Goal: Information Seeking & Learning: Learn about a topic

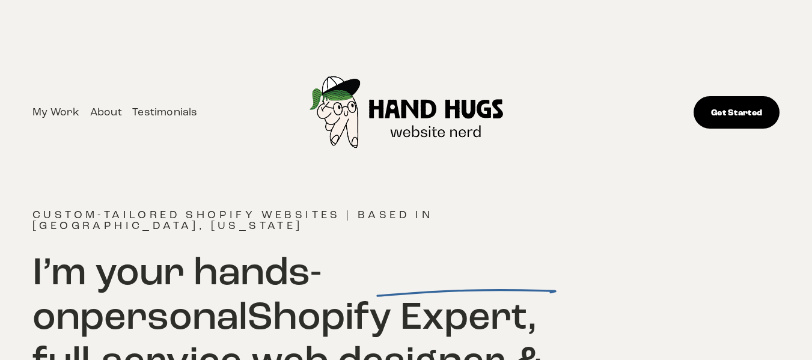
click at [241, 171] on div "My Work About Testimonials" at bounding box center [282, 112] width 501 height 151
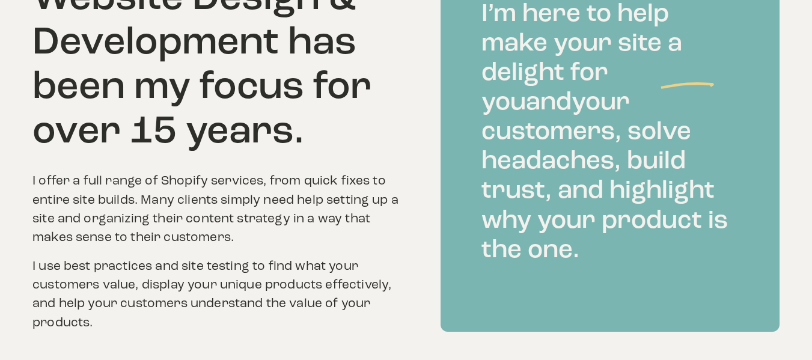
scroll to position [2030, 0]
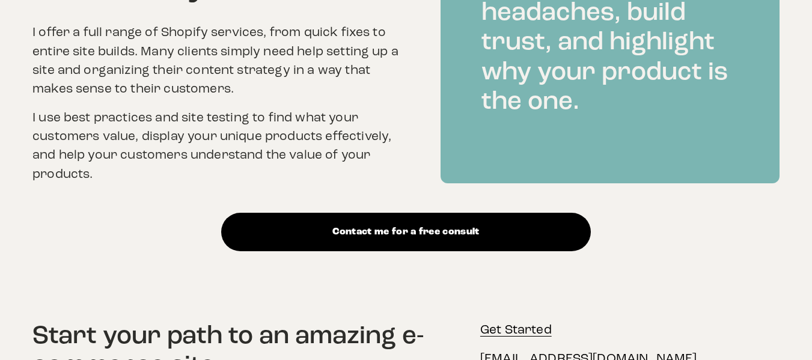
click at [359, 213] on link "Contact me for a free consult" at bounding box center [406, 232] width 370 height 38
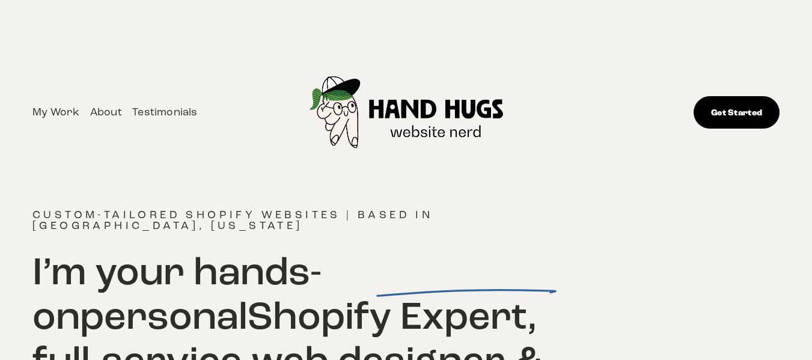
click at [99, 109] on link "About" at bounding box center [106, 112] width 32 height 18
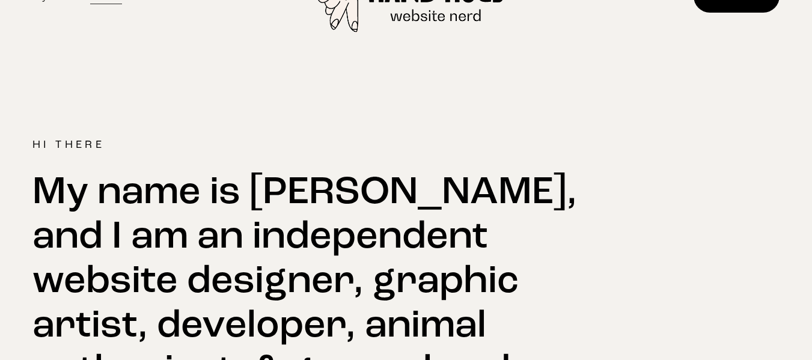
scroll to position [93, 0]
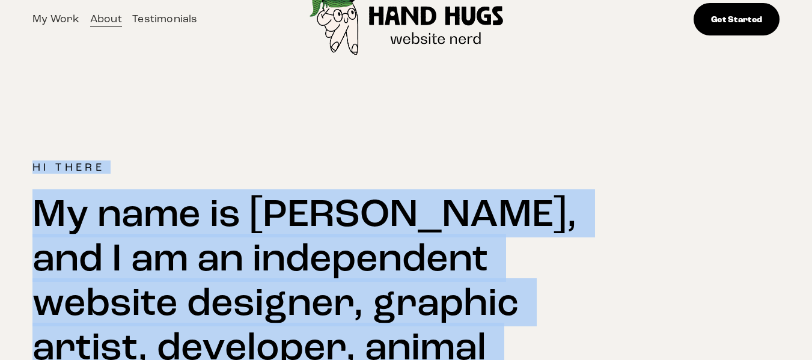
drag, startPoint x: 546, startPoint y: 222, endPoint x: 33, endPoint y: 166, distance: 515.6
copy article "Hi There My name is Jessie Matanky, and I am an independent website designer, g…"
click at [421, 85] on img at bounding box center [407, 19] width 242 height 151
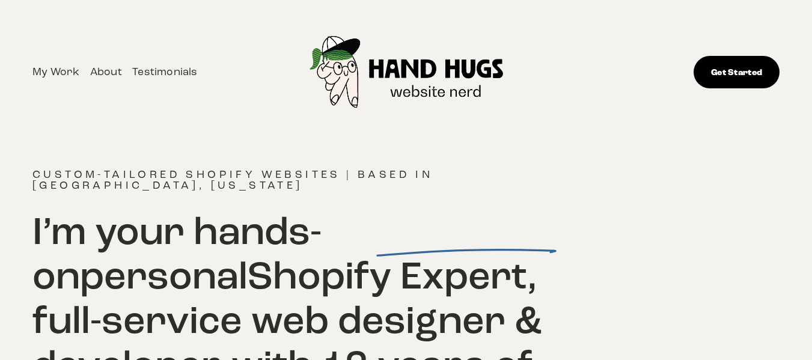
scroll to position [60, 0]
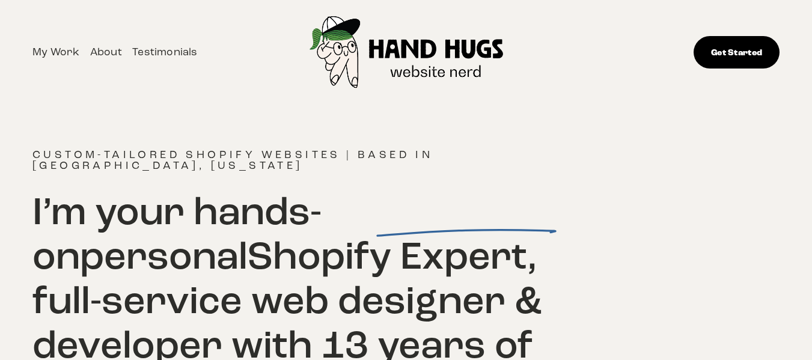
click at [165, 50] on link "Testimonials" at bounding box center [164, 52] width 65 height 18
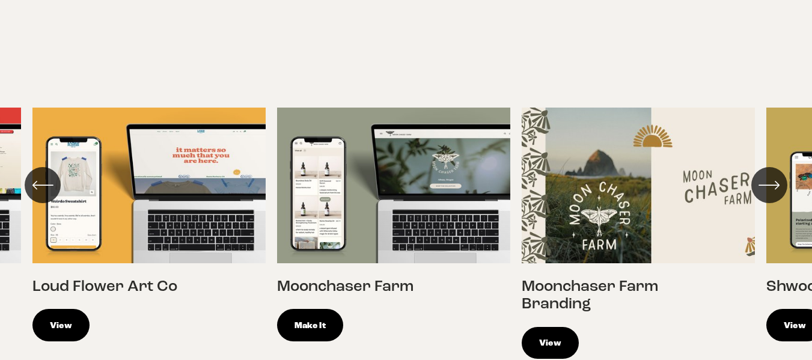
scroll to position [2598, 0]
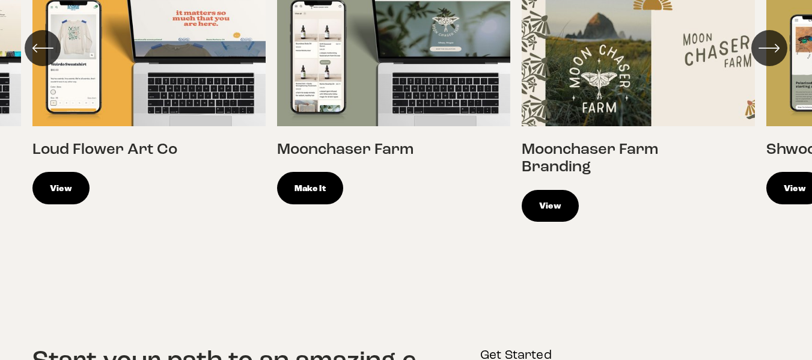
click at [224, 184] on div "Loud Flower Art Co View" at bounding box center [406, 96] width 812 height 414
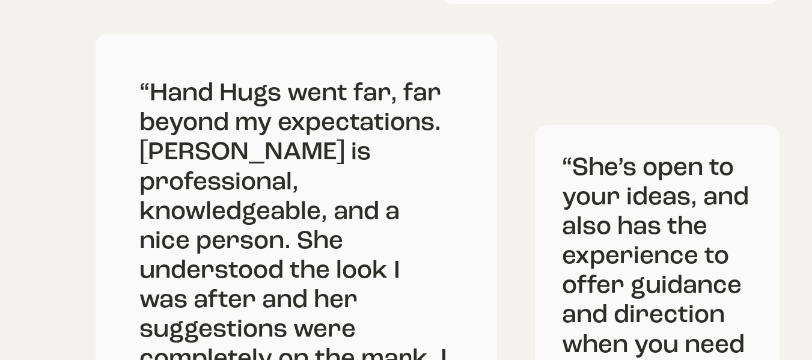
scroll to position [0, 0]
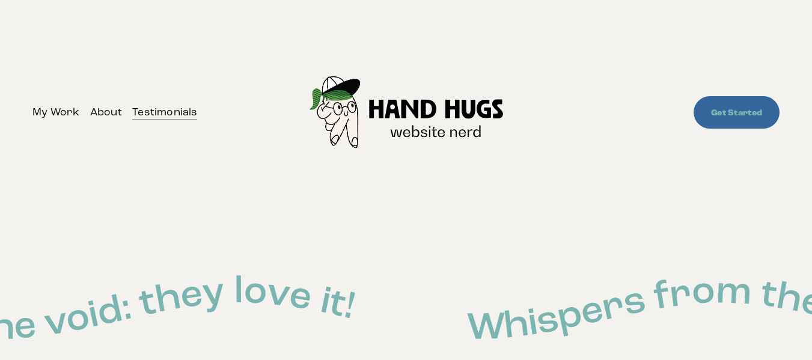
click at [59, 115] on link "My Work" at bounding box center [55, 112] width 47 height 18
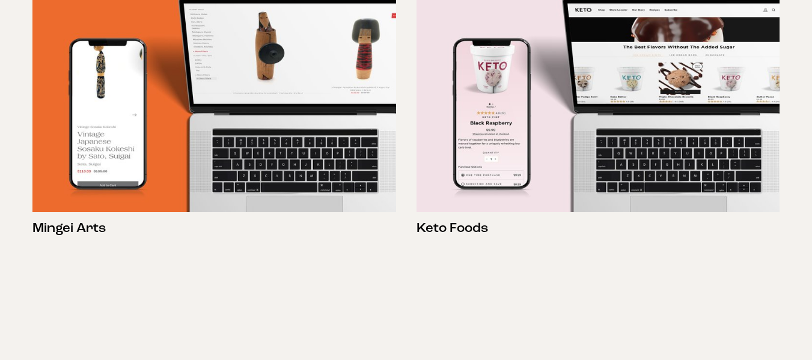
scroll to position [1202, 0]
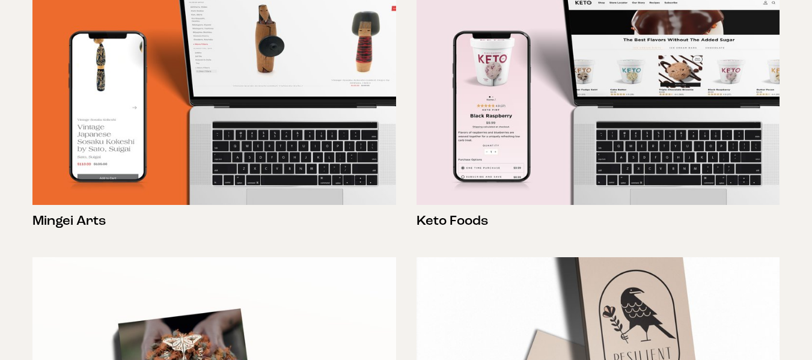
click at [190, 139] on img at bounding box center [213, 84] width 363 height 242
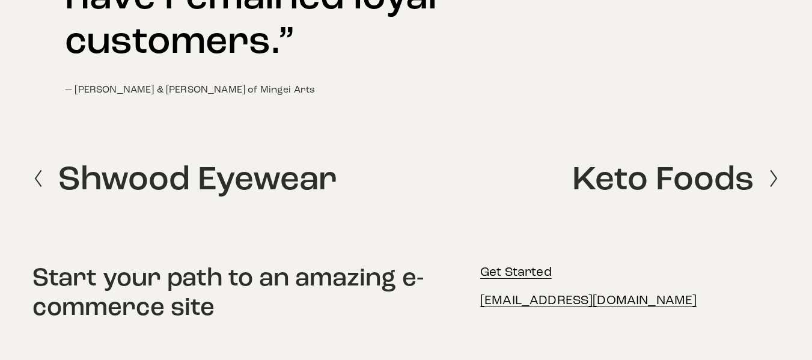
scroll to position [2656, 0]
